Goal: Task Accomplishment & Management: Complete application form

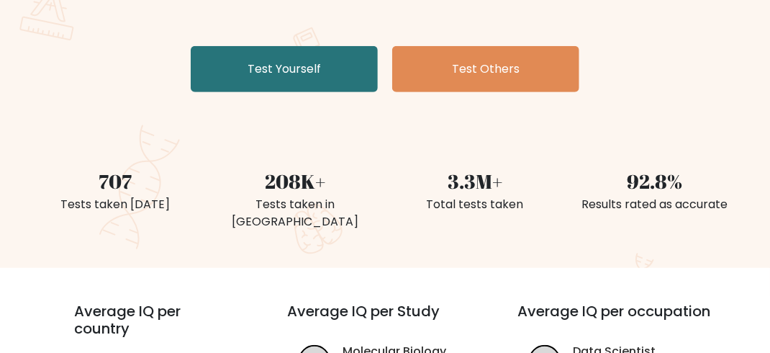
scroll to position [259, 0]
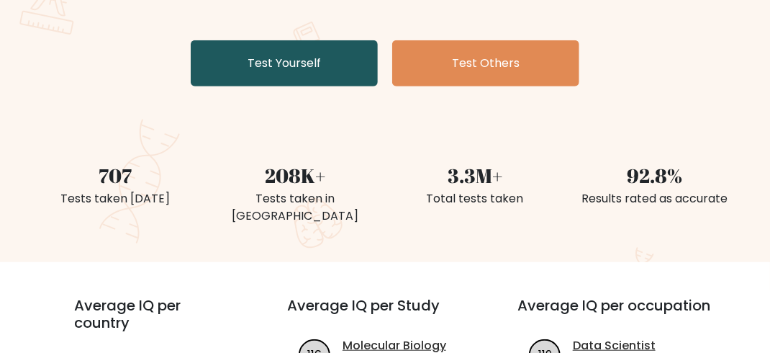
click at [192, 60] on link "Test Yourself" at bounding box center [284, 63] width 187 height 46
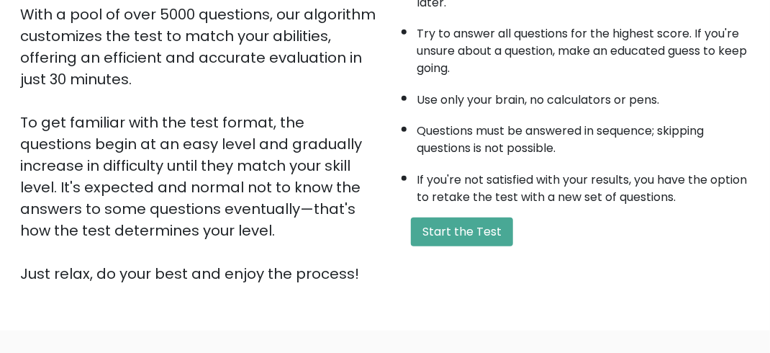
scroll to position [260, 0]
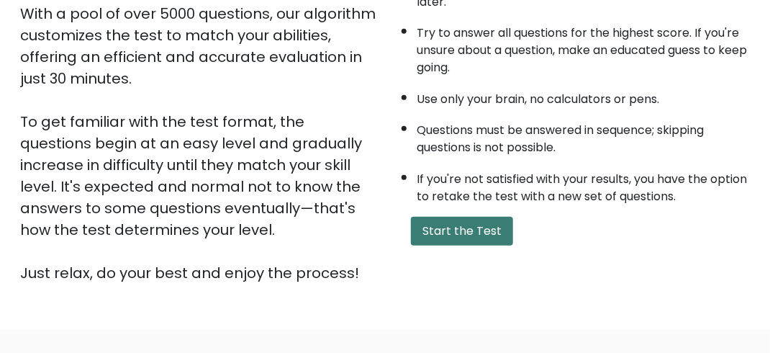
click at [451, 219] on button "Start the Test" at bounding box center [462, 231] width 102 height 29
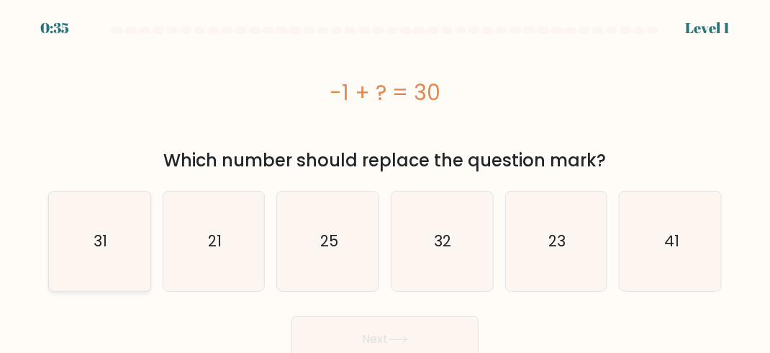
click at [127, 241] on icon "31" at bounding box center [99, 241] width 99 height 99
click at [385, 180] on input "a. 31" at bounding box center [385, 178] width 1 height 4
radio input "true"
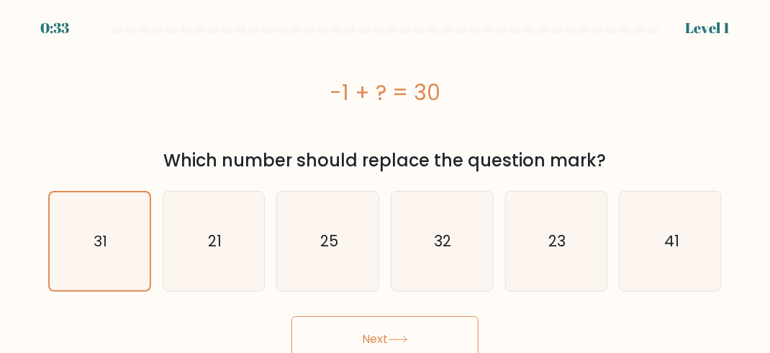
click at [415, 345] on button "Next" at bounding box center [385, 339] width 187 height 46
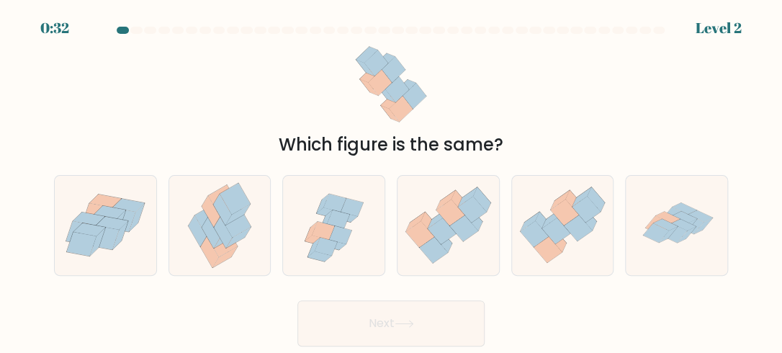
click at [415, 345] on button "Next" at bounding box center [390, 323] width 187 height 46
click at [441, 260] on icon at bounding box center [448, 224] width 102 height 87
click at [392, 180] on input "d." at bounding box center [391, 178] width 1 height 4
radio input "true"
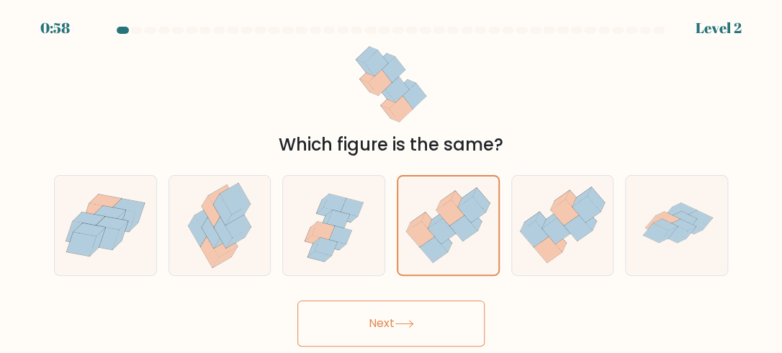
click at [384, 323] on button "Next" at bounding box center [390, 323] width 187 height 46
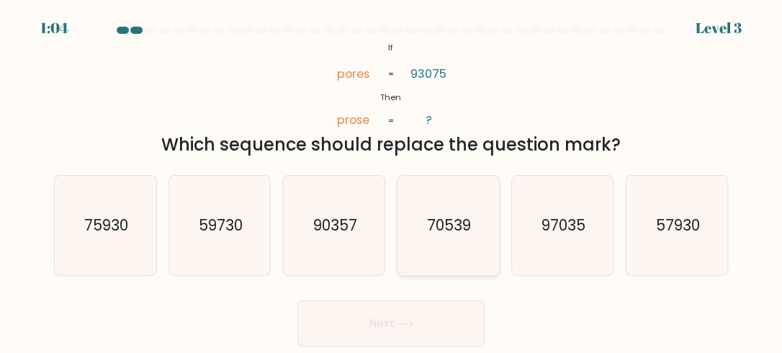
click at [473, 238] on icon "70539" at bounding box center [447, 225] width 99 height 99
click at [392, 180] on input "d. 70539" at bounding box center [391, 178] width 1 height 4
radio input "true"
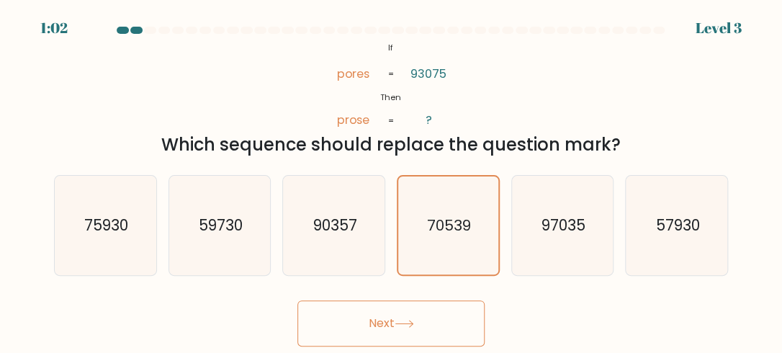
click at [374, 323] on button "Next" at bounding box center [390, 323] width 187 height 46
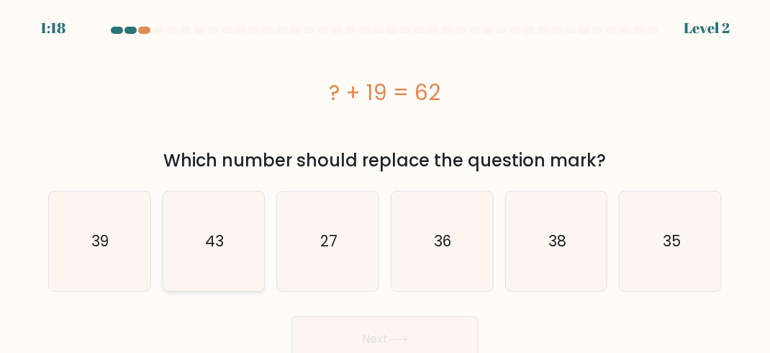
click at [222, 266] on icon "43" at bounding box center [213, 241] width 99 height 99
click at [385, 180] on input "b. 43" at bounding box center [385, 178] width 1 height 4
radio input "true"
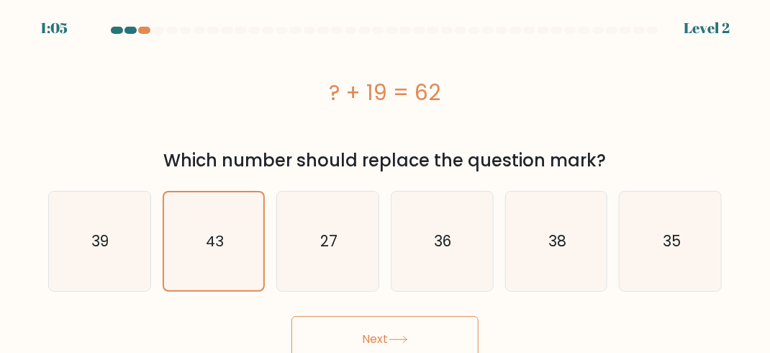
click at [318, 336] on button "Next" at bounding box center [385, 339] width 187 height 46
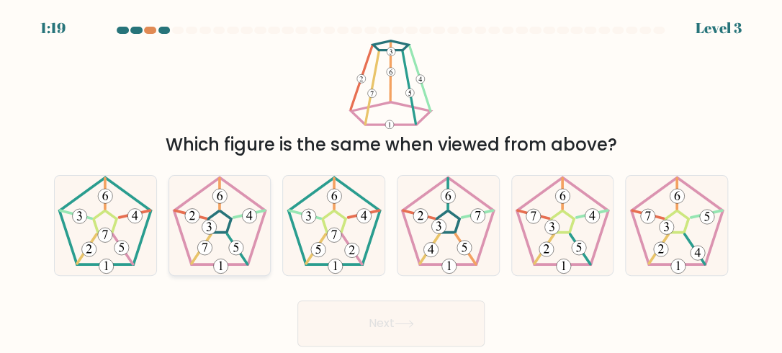
click at [252, 246] on 250 at bounding box center [219, 220] width 91 height 87
click at [391, 180] on input "b." at bounding box center [391, 178] width 1 height 4
radio input "true"
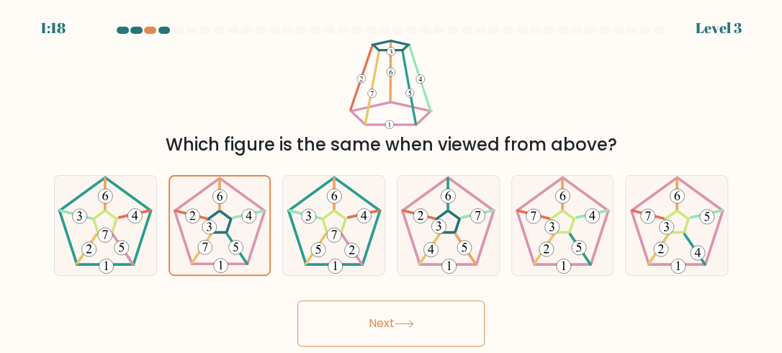
click at [358, 325] on button "Next" at bounding box center [390, 323] width 187 height 46
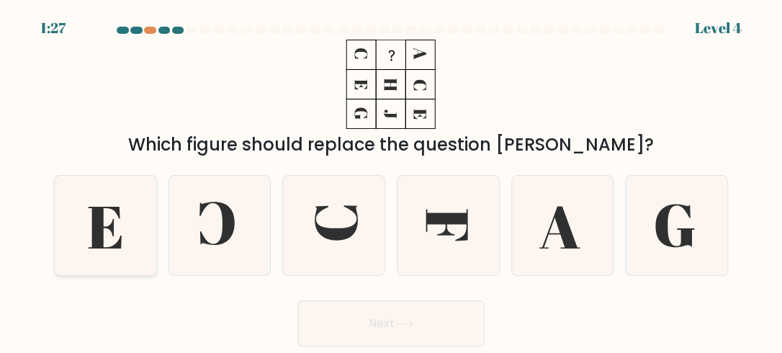
click at [78, 212] on icon at bounding box center [104, 225] width 99 height 99
click at [391, 180] on input "a." at bounding box center [391, 178] width 1 height 4
radio input "true"
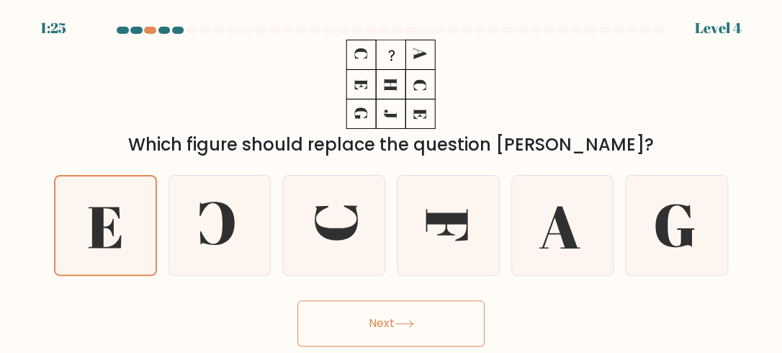
click at [357, 307] on button "Next" at bounding box center [390, 323] width 187 height 46
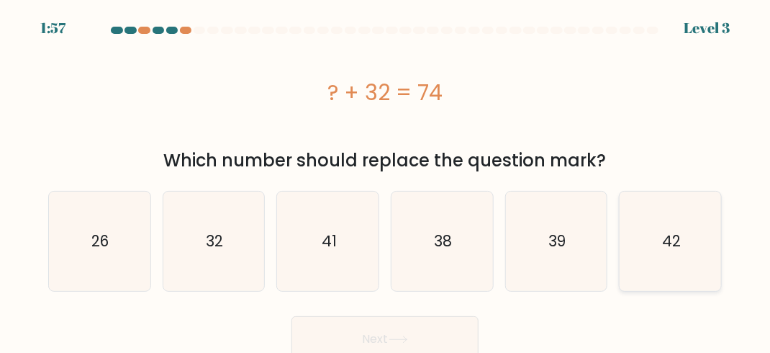
click at [676, 235] on text "42" at bounding box center [671, 240] width 19 height 21
click at [386, 180] on input "f. 42" at bounding box center [385, 178] width 1 height 4
radio input "true"
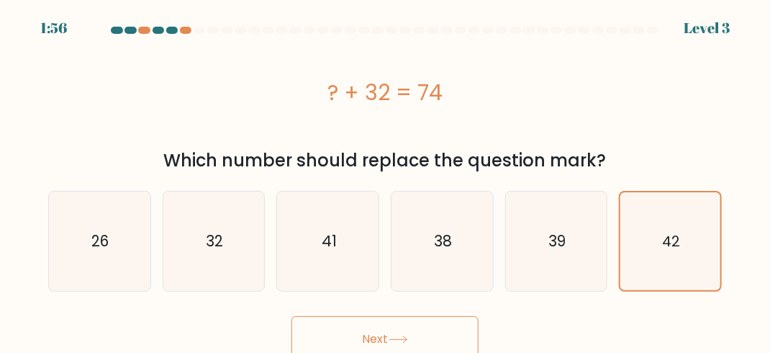
click at [384, 324] on button "Next" at bounding box center [385, 339] width 187 height 46
click at [377, 338] on button "Next" at bounding box center [385, 339] width 187 height 46
click at [371, 339] on button "Next" at bounding box center [385, 339] width 187 height 46
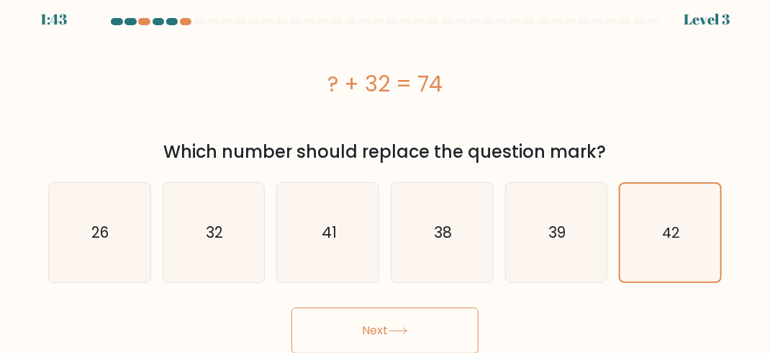
click at [408, 333] on icon at bounding box center [398, 331] width 19 height 8
click at [686, 221] on icon "42" at bounding box center [671, 233] width 98 height 98
click at [386, 171] on input "f. 42" at bounding box center [385, 170] width 1 height 4
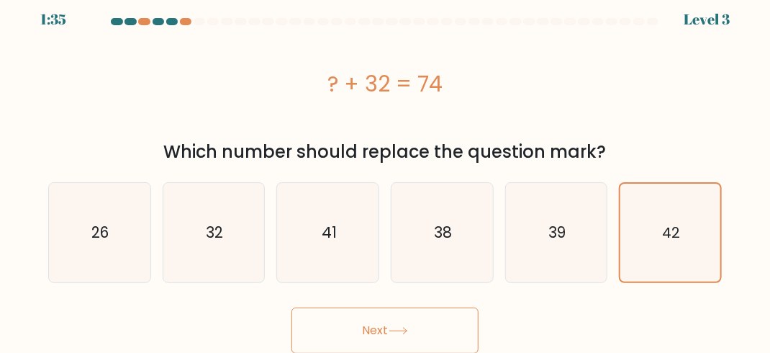
click at [394, 330] on icon at bounding box center [397, 331] width 17 height 6
click at [659, 249] on icon "42" at bounding box center [671, 233] width 98 height 98
click at [386, 171] on input "f. 42" at bounding box center [385, 170] width 1 height 4
click at [579, 249] on icon "39" at bounding box center [556, 232] width 99 height 99
click at [386, 171] on input "e. 39" at bounding box center [385, 170] width 1 height 4
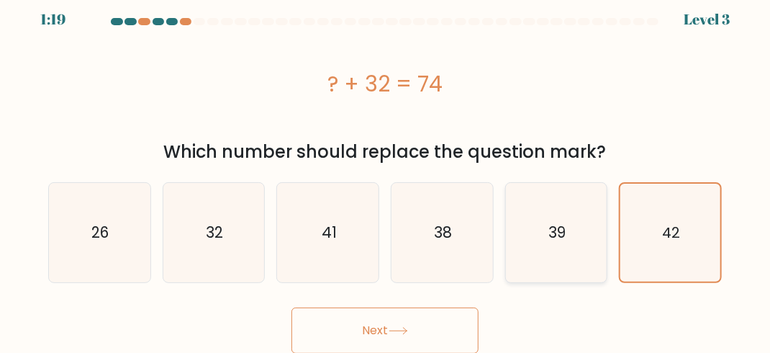
radio input "true"
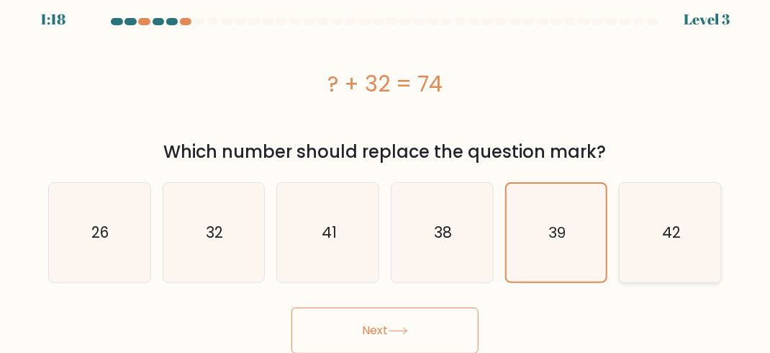
click at [656, 253] on icon "42" at bounding box center [670, 232] width 99 height 99
click at [386, 171] on input "f. 42" at bounding box center [385, 170] width 1 height 4
radio input "true"
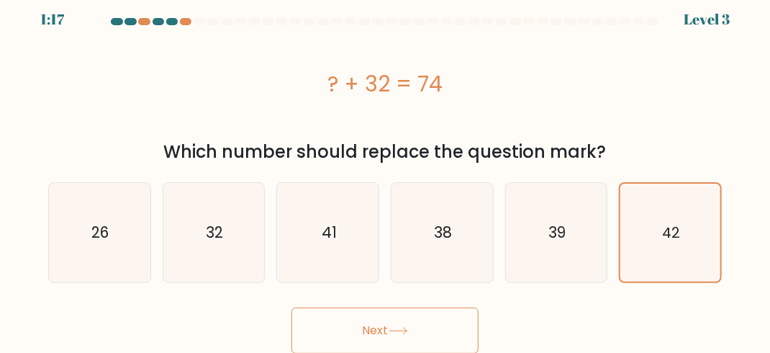
click at [405, 332] on icon at bounding box center [398, 331] width 19 height 8
click at [371, 324] on button "Next" at bounding box center [385, 330] width 187 height 46
drag, startPoint x: 371, startPoint y: 324, endPoint x: 783, endPoint y: 135, distance: 453.9
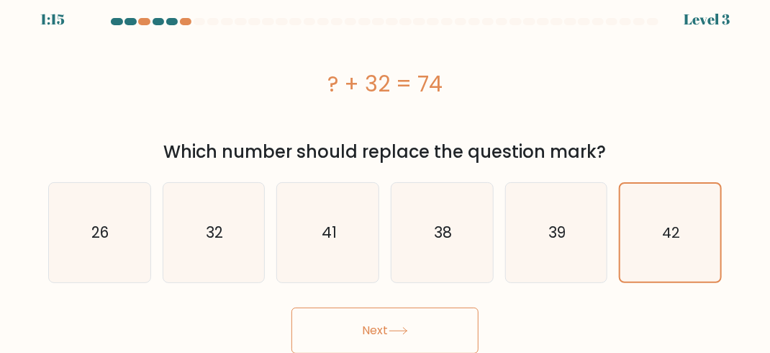
click at [770, 135] on html "1:15 Level 3" at bounding box center [385, 172] width 770 height 362
click at [391, 336] on button "Next" at bounding box center [385, 330] width 187 height 46
drag, startPoint x: 391, startPoint y: 336, endPoint x: 378, endPoint y: 335, distance: 13.0
click at [378, 335] on button "Next" at bounding box center [385, 330] width 187 height 46
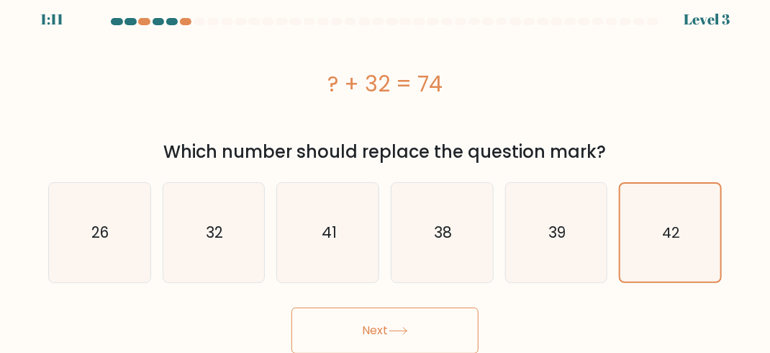
click at [378, 335] on button "Next" at bounding box center [385, 330] width 187 height 46
click at [383, 312] on button "Next" at bounding box center [385, 330] width 187 height 46
click at [359, 328] on button "Next" at bounding box center [385, 330] width 187 height 46
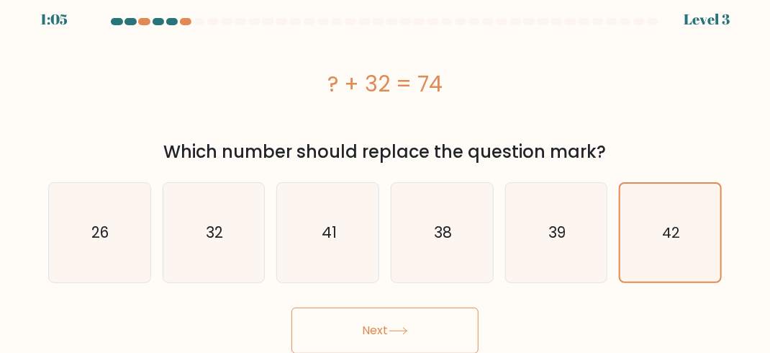
click at [359, 328] on button "Next" at bounding box center [385, 330] width 187 height 46
click at [365, 328] on button "Next" at bounding box center [385, 330] width 187 height 46
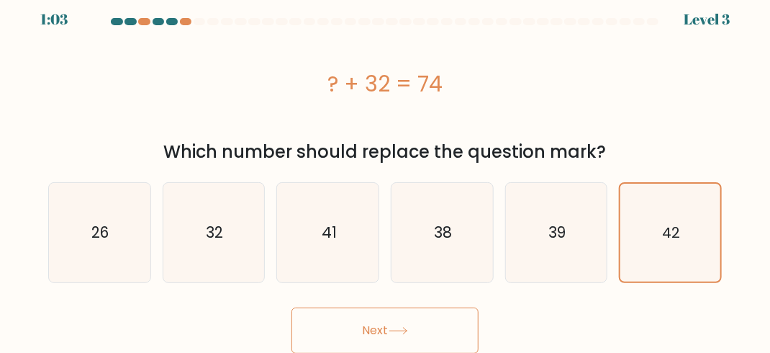
click at [365, 328] on button "Next" at bounding box center [385, 330] width 187 height 46
click at [199, 22] on div at bounding box center [200, 21] width 12 height 7
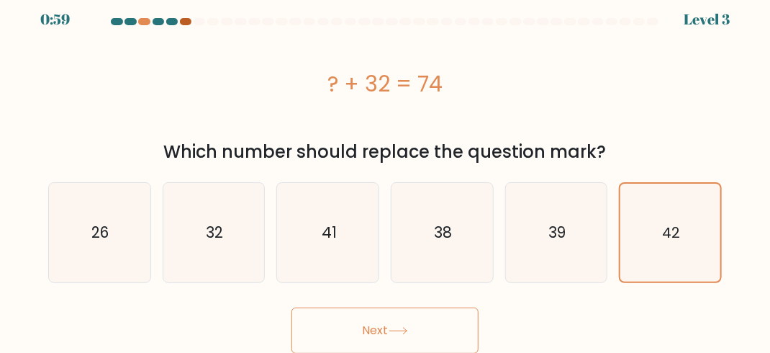
click at [181, 18] on div at bounding box center [186, 21] width 12 height 7
click at [331, 211] on icon "41" at bounding box center [328, 232] width 99 height 99
click at [385, 171] on input "c. 41" at bounding box center [385, 170] width 1 height 4
radio input "true"
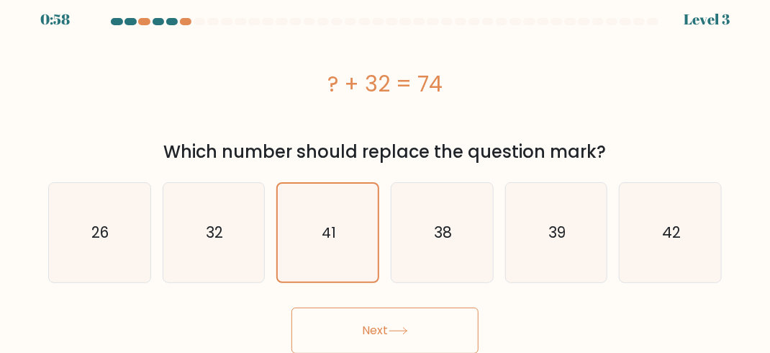
click at [372, 322] on button "Next" at bounding box center [385, 330] width 187 height 46
click at [655, 220] on icon "42" at bounding box center [670, 232] width 99 height 99
click at [386, 171] on input "f. 42" at bounding box center [385, 170] width 1 height 4
radio input "true"
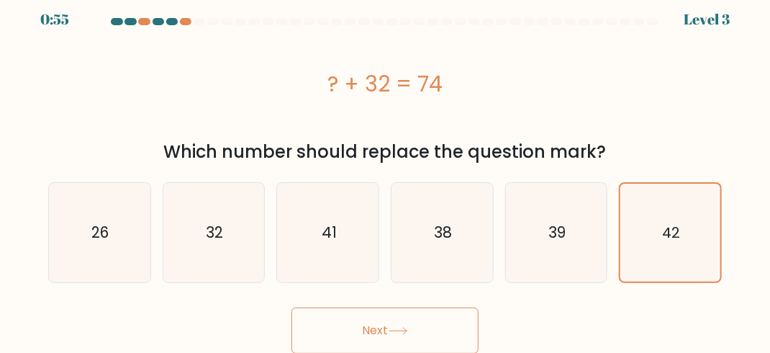
click at [387, 336] on button "Next" at bounding box center [385, 330] width 187 height 46
click at [292, 307] on button "Next" at bounding box center [385, 330] width 187 height 46
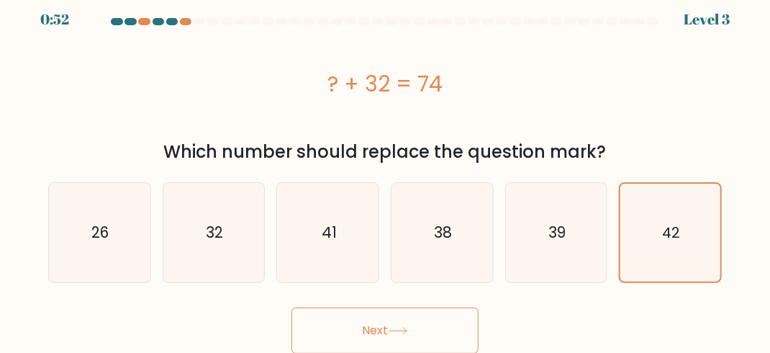
click at [292, 307] on button "Next" at bounding box center [385, 330] width 187 height 46
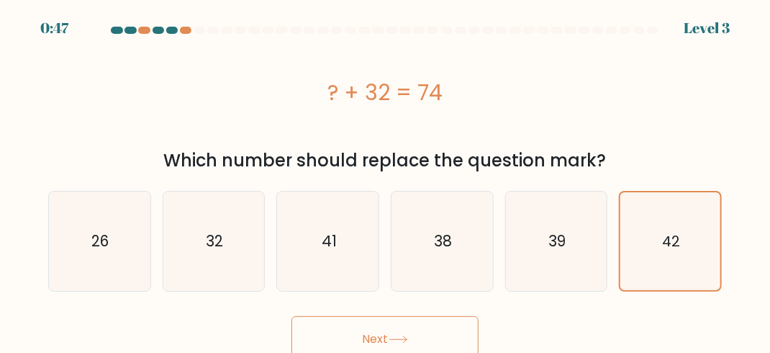
click at [297, 93] on div "? + 32 = 74" at bounding box center [385, 92] width 674 height 32
click at [711, 249] on icon "42" at bounding box center [671, 241] width 98 height 98
click at [386, 180] on input "f. 42" at bounding box center [385, 178] width 1 height 4
click at [337, 91] on div "? + 32 = 74" at bounding box center [385, 92] width 674 height 32
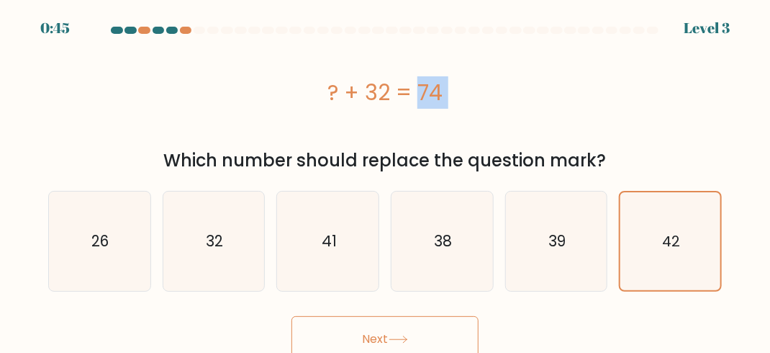
click at [337, 91] on div "? + 32 = 74" at bounding box center [385, 92] width 674 height 32
click at [678, 243] on text "42" at bounding box center [671, 241] width 18 height 20
click at [386, 180] on input "f. 42" at bounding box center [385, 178] width 1 height 4
click at [678, 243] on text "42" at bounding box center [671, 241] width 18 height 20
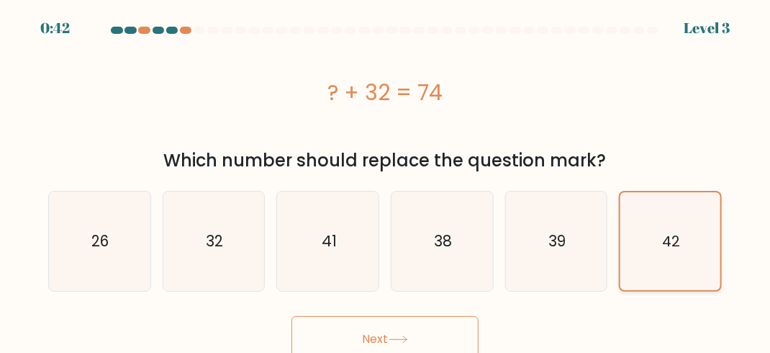
click at [386, 180] on input "f. 42" at bounding box center [385, 178] width 1 height 4
click at [385, 324] on button "Next" at bounding box center [385, 339] width 187 height 46
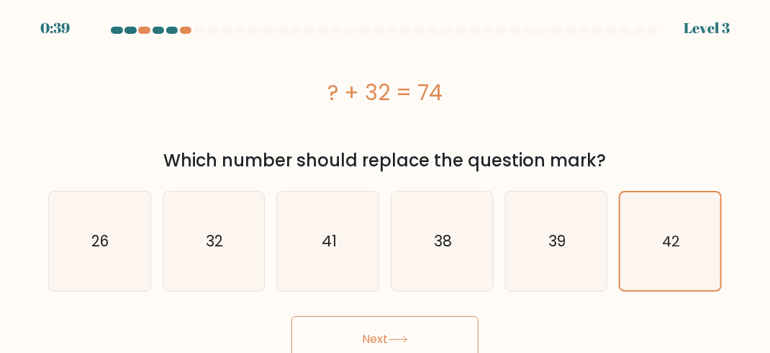
drag, startPoint x: 385, startPoint y: 324, endPoint x: 361, endPoint y: 328, distance: 24.0
click at [361, 328] on button "Next" at bounding box center [385, 339] width 187 height 46
drag, startPoint x: 361, startPoint y: 328, endPoint x: 372, endPoint y: 331, distance: 11.4
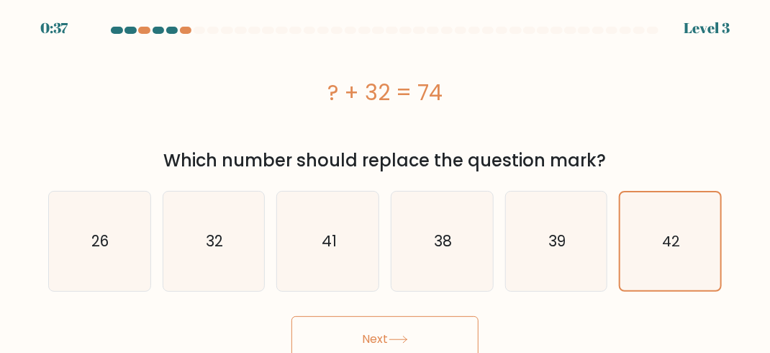
click at [372, 331] on button "Next" at bounding box center [385, 339] width 187 height 46
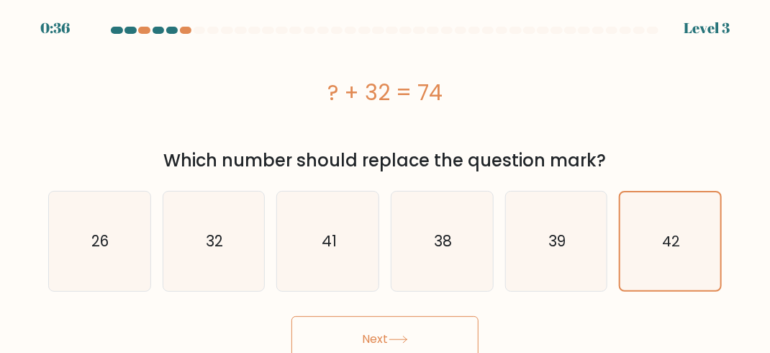
click at [372, 331] on button "Next" at bounding box center [385, 339] width 187 height 46
drag, startPoint x: 372, startPoint y: 331, endPoint x: 767, endPoint y: 289, distance: 396.7
click at [767, 289] on form "a." at bounding box center [385, 195] width 770 height 336
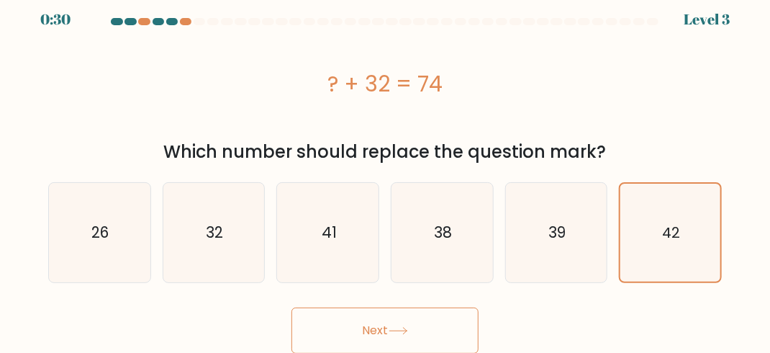
click at [454, 327] on button "Next" at bounding box center [385, 330] width 187 height 46
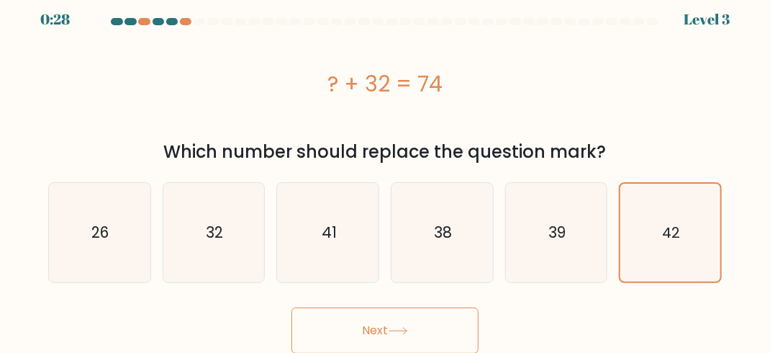
click at [454, 327] on button "Next" at bounding box center [385, 330] width 187 height 46
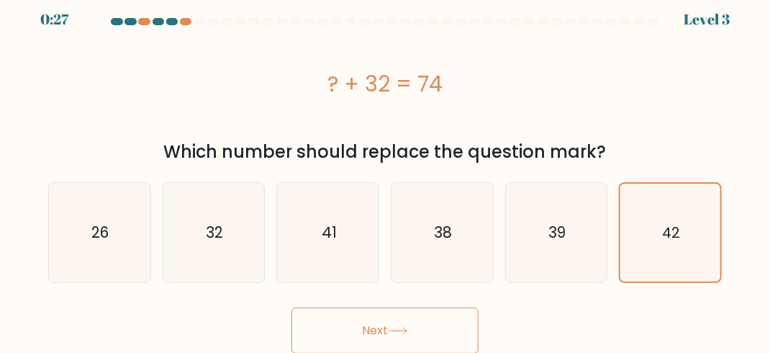
click at [454, 327] on button "Next" at bounding box center [385, 330] width 187 height 46
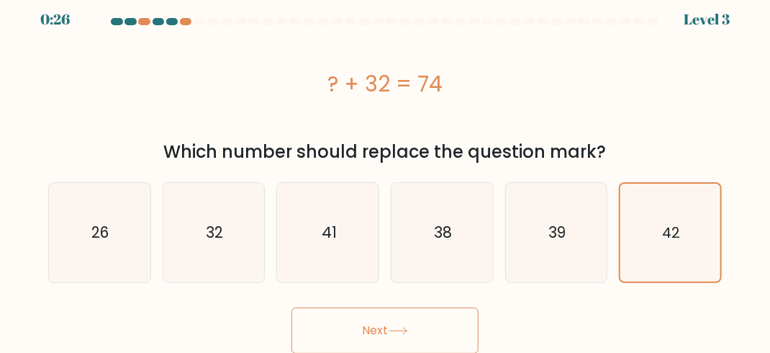
click at [454, 327] on button "Next" at bounding box center [385, 330] width 187 height 46
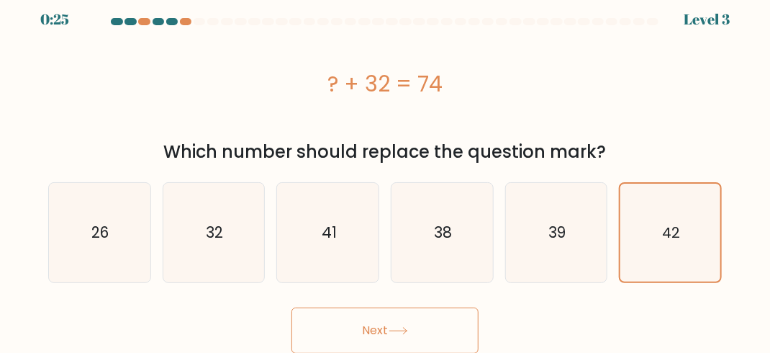
click at [454, 327] on button "Next" at bounding box center [385, 330] width 187 height 46
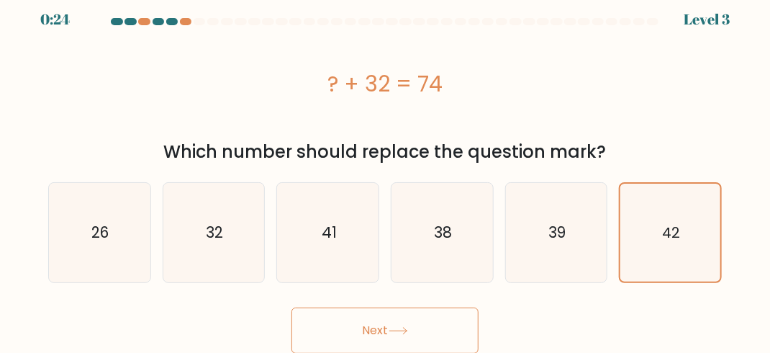
click at [454, 327] on button "Next" at bounding box center [385, 330] width 187 height 46
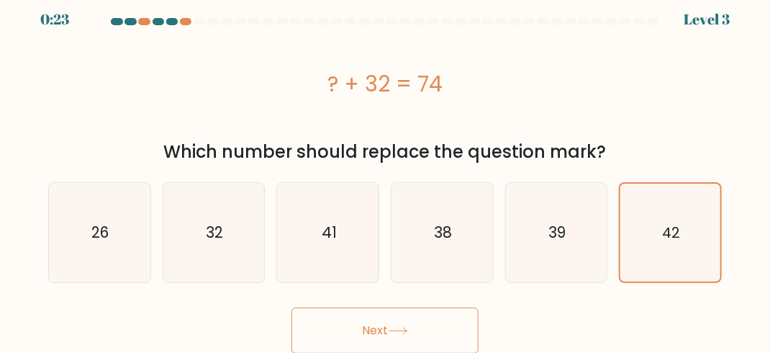
click at [454, 327] on button "Next" at bounding box center [385, 330] width 187 height 46
drag, startPoint x: 425, startPoint y: 323, endPoint x: 340, endPoint y: 310, distance: 85.9
click at [340, 310] on button "Next" at bounding box center [385, 330] width 187 height 46
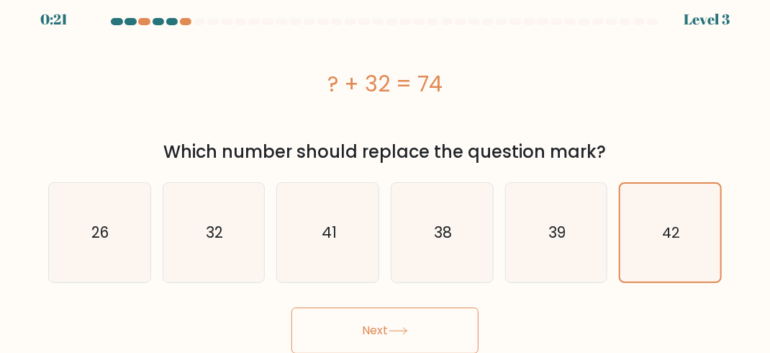
drag, startPoint x: 340, startPoint y: 310, endPoint x: 233, endPoint y: 324, distance: 107.4
click at [233, 324] on div "Next" at bounding box center [385, 326] width 691 height 53
click at [333, 324] on button "Next" at bounding box center [385, 330] width 187 height 46
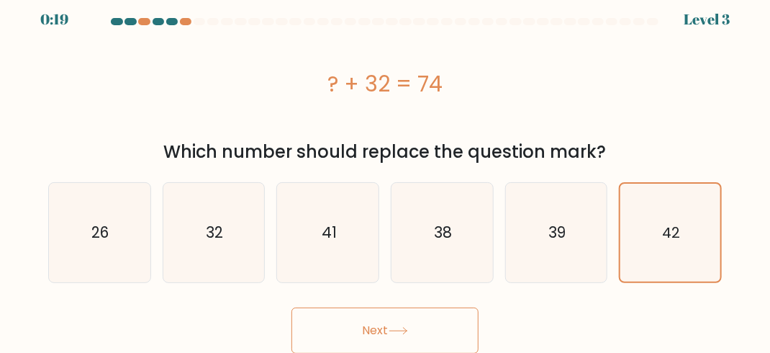
click at [333, 324] on button "Next" at bounding box center [385, 330] width 187 height 46
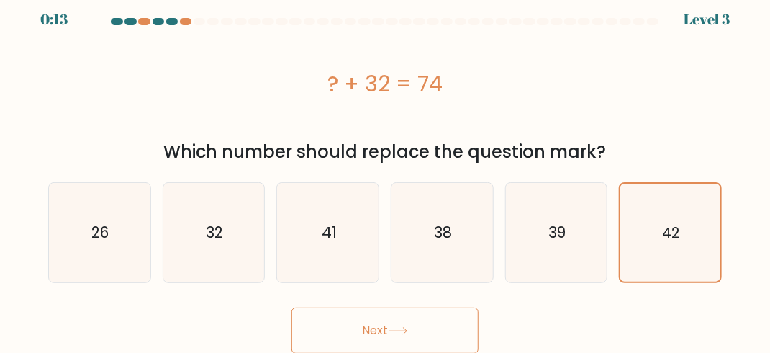
click at [333, 324] on button "Next" at bounding box center [385, 330] width 187 height 46
drag, startPoint x: 333, startPoint y: 324, endPoint x: 377, endPoint y: 317, distance: 44.5
click at [377, 317] on button "Next" at bounding box center [385, 330] width 187 height 46
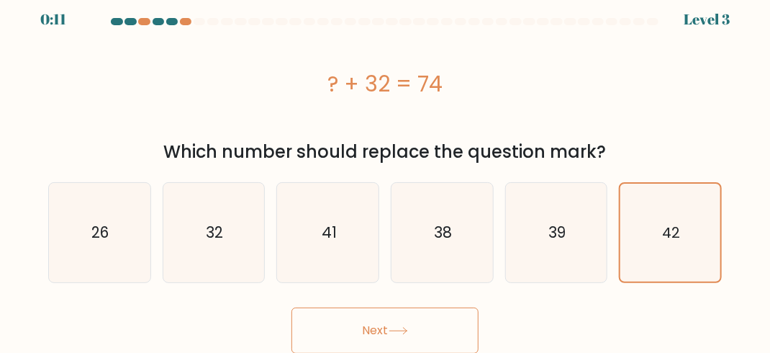
drag, startPoint x: 377, startPoint y: 317, endPoint x: 436, endPoint y: 333, distance: 61.1
click at [436, 333] on button "Next" at bounding box center [385, 330] width 187 height 46
drag, startPoint x: 436, startPoint y: 333, endPoint x: 369, endPoint y: 313, distance: 69.7
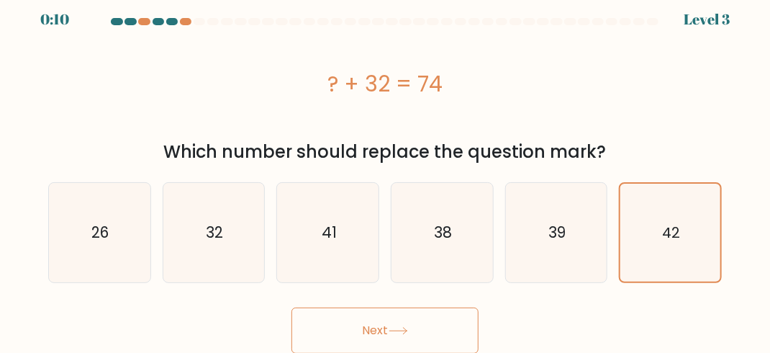
click at [369, 313] on button "Next" at bounding box center [385, 330] width 187 height 46
drag, startPoint x: 369, startPoint y: 313, endPoint x: 372, endPoint y: 326, distance: 13.3
click at [372, 326] on button "Next" at bounding box center [385, 330] width 187 height 46
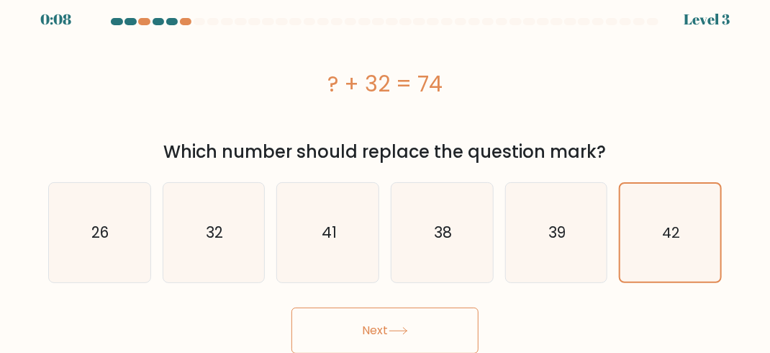
click at [372, 326] on button "Next" at bounding box center [385, 330] width 187 height 46
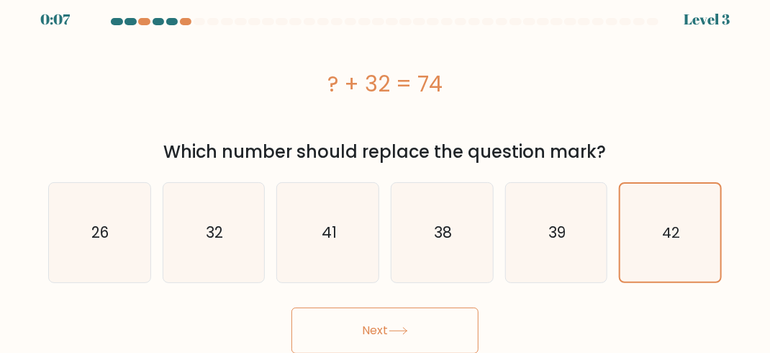
click at [372, 326] on button "Next" at bounding box center [385, 330] width 187 height 46
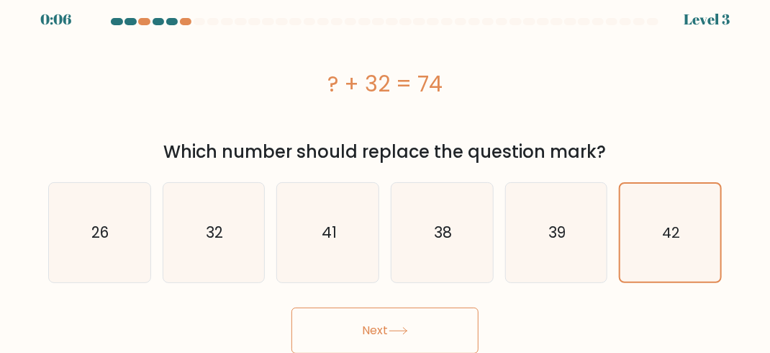
click at [372, 326] on button "Next" at bounding box center [385, 330] width 187 height 46
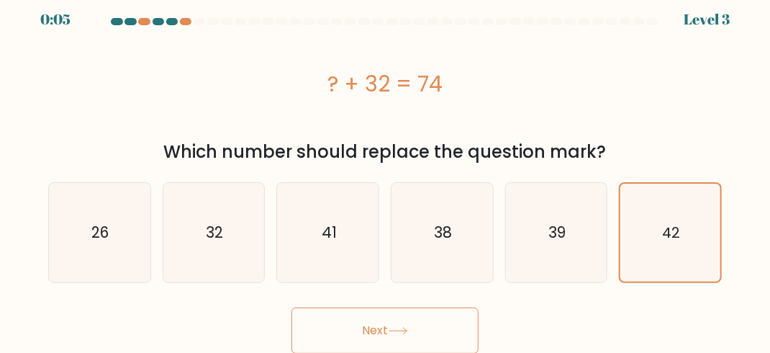
click at [372, 326] on button "Next" at bounding box center [385, 330] width 187 height 46
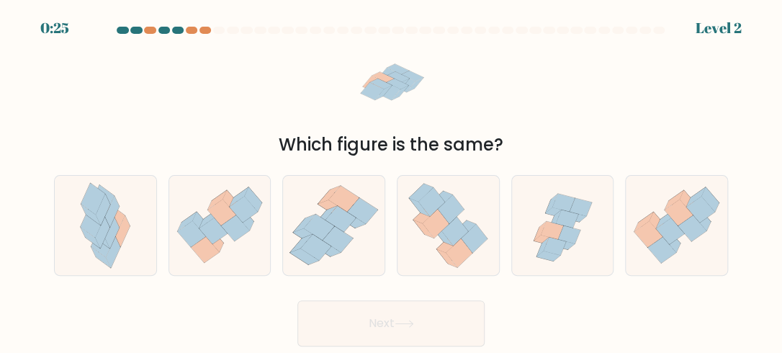
click at [78, 215] on icon at bounding box center [105, 225] width 65 height 99
click at [391, 180] on input "a." at bounding box center [391, 178] width 1 height 4
radio input "true"
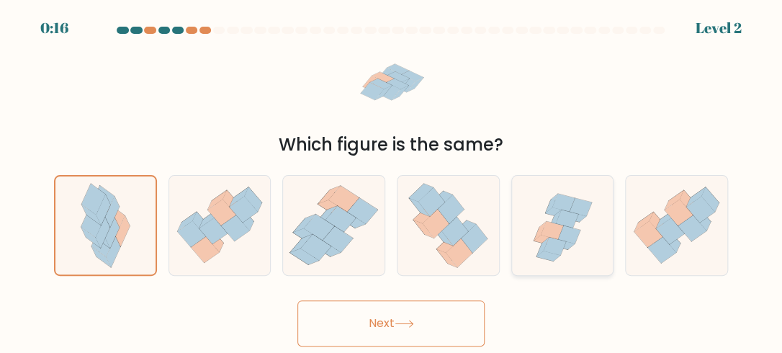
click at [590, 217] on icon at bounding box center [563, 224] width 102 height 97
click at [392, 180] on input "e." at bounding box center [391, 178] width 1 height 4
radio input "true"
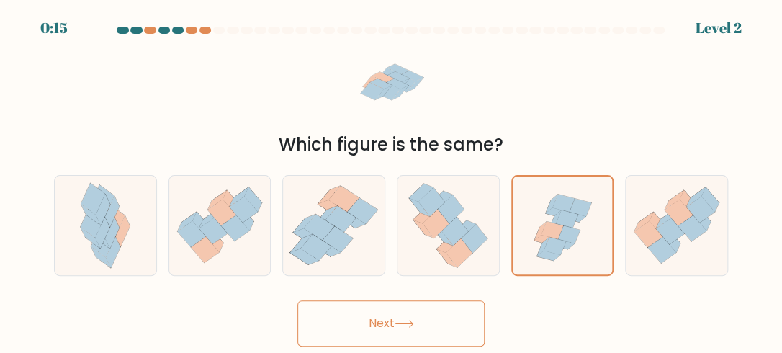
click at [426, 322] on button "Next" at bounding box center [390, 323] width 187 height 46
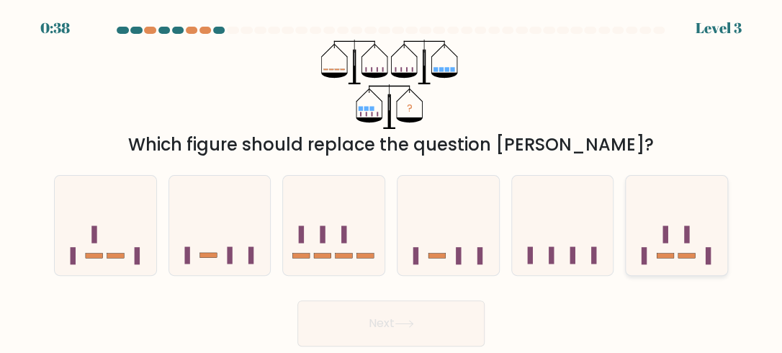
click at [656, 232] on icon at bounding box center [677, 225] width 102 height 84
click at [392, 180] on input "f." at bounding box center [391, 178] width 1 height 4
radio input "true"
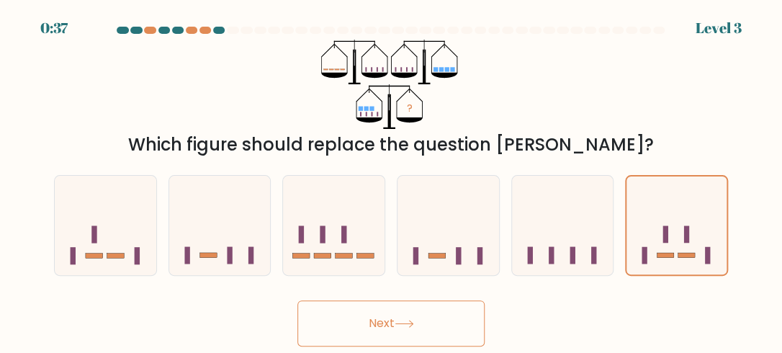
click at [409, 327] on icon at bounding box center [404, 324] width 19 height 8
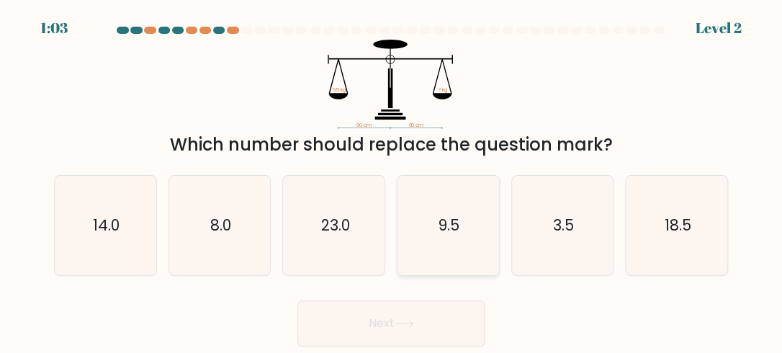
click at [438, 240] on icon "9.5" at bounding box center [447, 225] width 99 height 99
click at [392, 180] on input "d. 9.5" at bounding box center [391, 178] width 1 height 4
radio input "true"
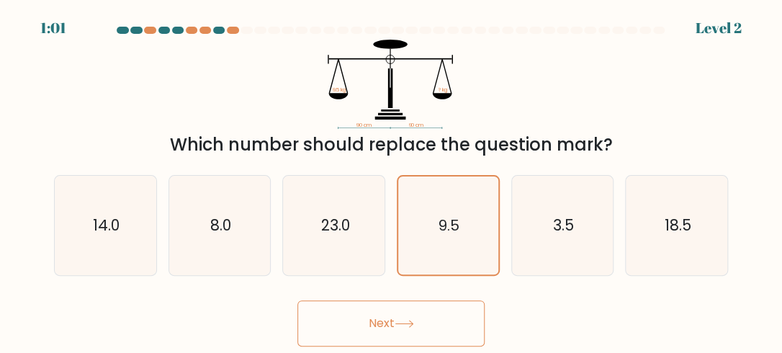
click at [392, 312] on button "Next" at bounding box center [390, 323] width 187 height 46
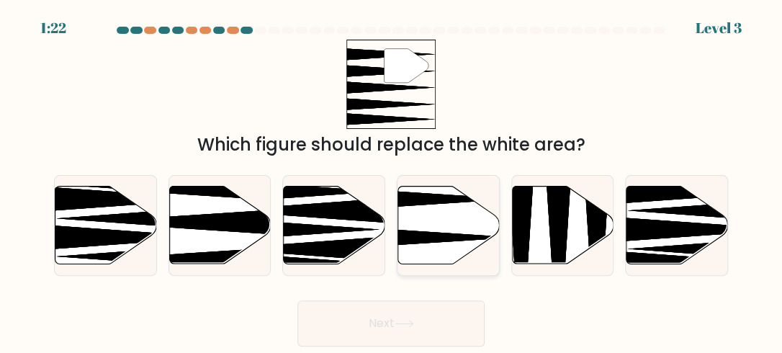
click at [431, 249] on icon at bounding box center [449, 225] width 102 height 78
click at [392, 180] on input "d." at bounding box center [391, 178] width 1 height 4
radio input "true"
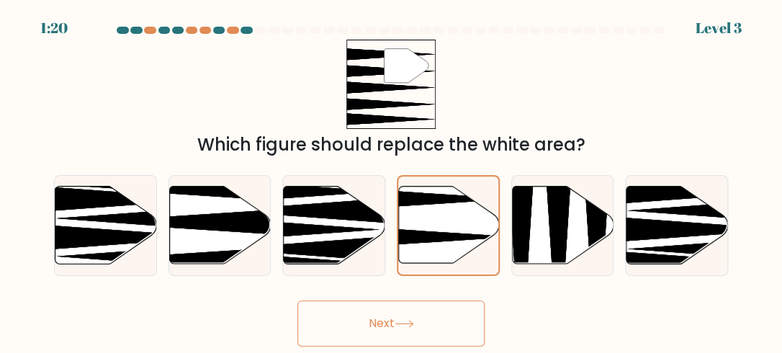
click at [409, 315] on button "Next" at bounding box center [390, 323] width 187 height 46
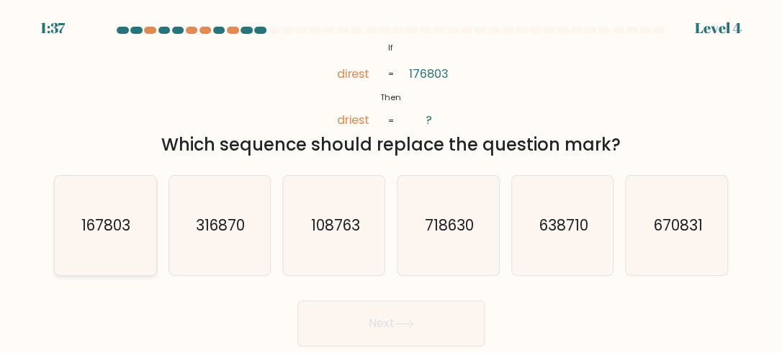
click at [96, 229] on text "167803" at bounding box center [106, 225] width 49 height 21
click at [391, 180] on input "a. 167803" at bounding box center [391, 178] width 1 height 4
radio input "true"
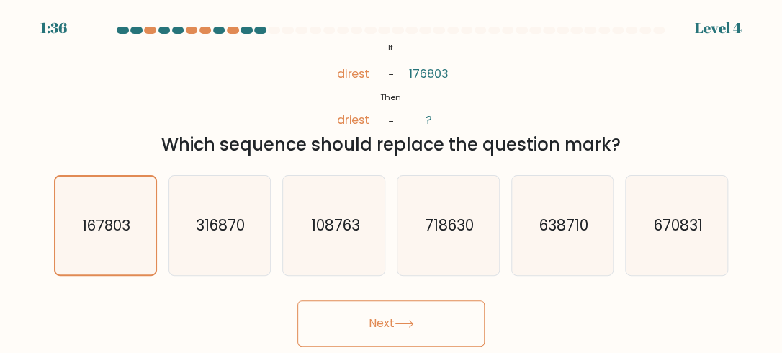
click at [337, 333] on button "Next" at bounding box center [390, 323] width 187 height 46
click at [409, 323] on icon at bounding box center [403, 323] width 17 height 6
click at [382, 321] on button "Next" at bounding box center [390, 323] width 187 height 46
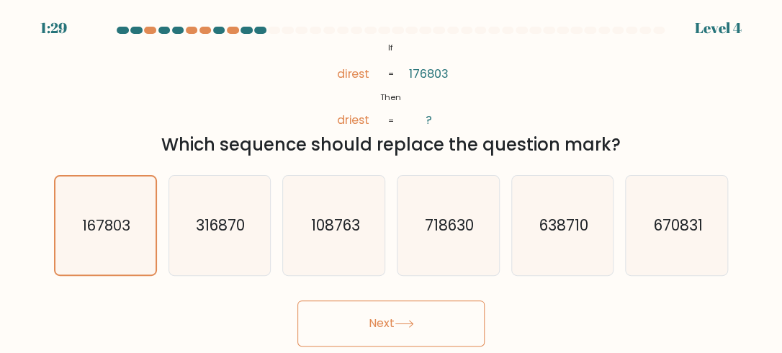
drag, startPoint x: 382, startPoint y: 321, endPoint x: 425, endPoint y: 309, distance: 44.2
click at [425, 309] on button "Next" at bounding box center [390, 323] width 187 height 46
click at [412, 323] on icon at bounding box center [404, 324] width 19 height 8
click at [392, 319] on button "Next" at bounding box center [390, 323] width 187 height 46
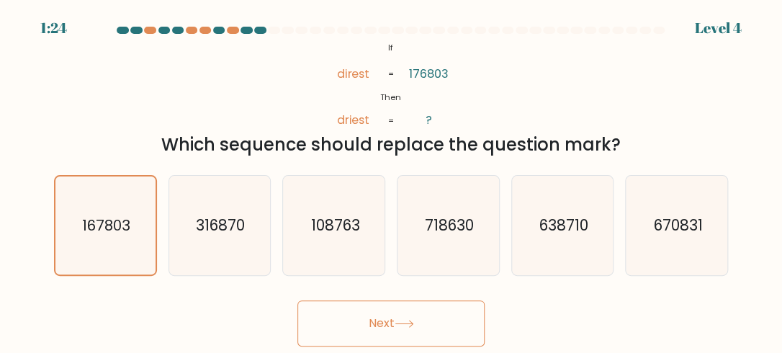
click at [392, 319] on button "Next" at bounding box center [390, 323] width 187 height 46
click at [427, 328] on button "Next" at bounding box center [390, 323] width 187 height 46
click at [420, 313] on button "Next" at bounding box center [390, 323] width 187 height 46
